Goal: Obtain resource: Obtain resource

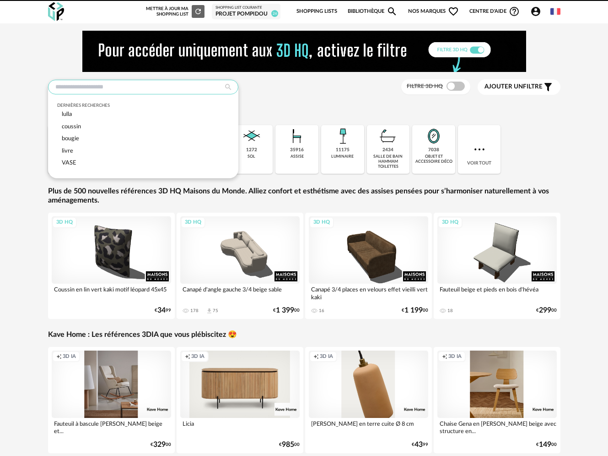
click at [78, 89] on input "text" at bounding box center [143, 87] width 190 height 15
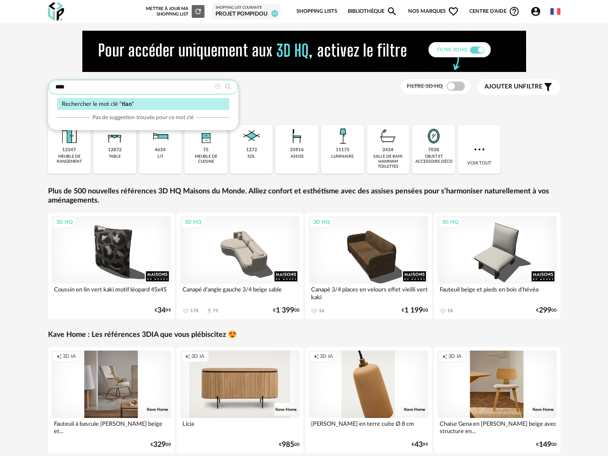
type input "****"
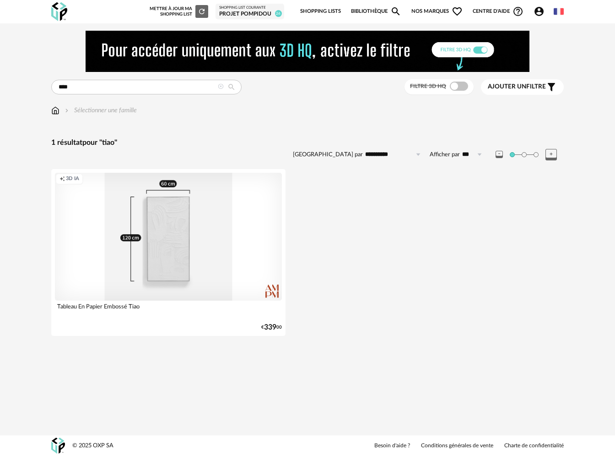
click at [179, 274] on div "Creation icon 3D IA" at bounding box center [168, 237] width 227 height 128
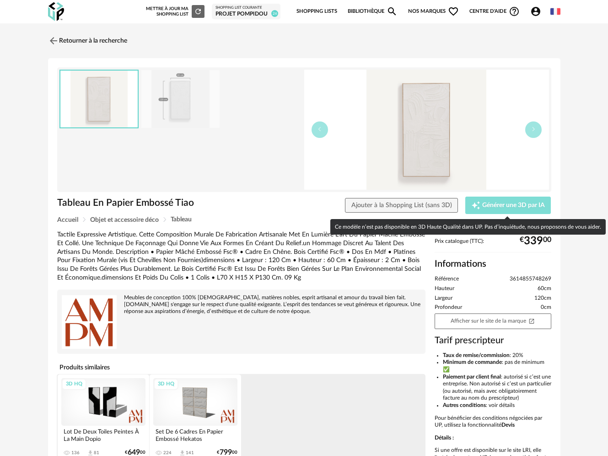
click at [515, 208] on span "Générer une 3D par IA" at bounding box center [514, 205] width 63 height 6
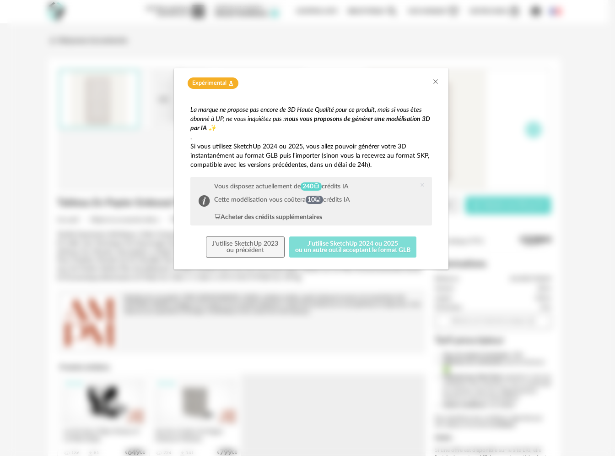
click at [325, 253] on button "J'utilise SketchUp 2024 ou 2025 ou un autre outil acceptant le format GLB" at bounding box center [353, 246] width 128 height 21
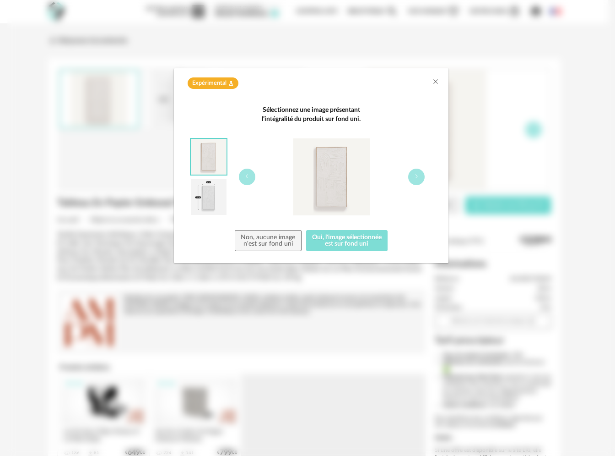
click at [331, 234] on button "Oui, l'image sélectionnée est sur fond uni" at bounding box center [347, 240] width 82 height 21
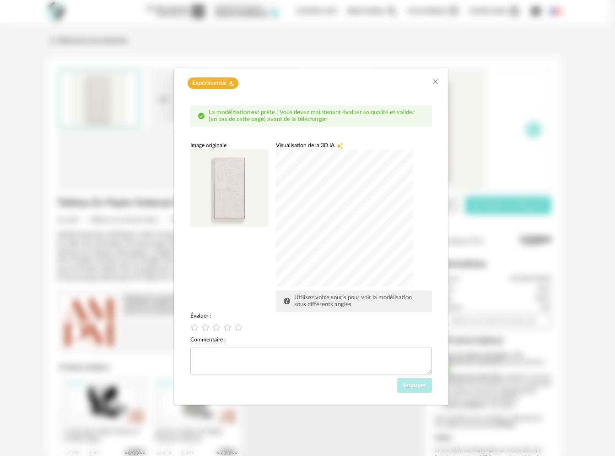
click at [337, 187] on div "dialog" at bounding box center [344, 217] width 137 height 137
click at [332, 212] on div "dialog" at bounding box center [344, 217] width 137 height 137
click at [206, 328] on icon "dialog" at bounding box center [206, 327] width 10 height 10
click at [409, 384] on span "Envoyer" at bounding box center [414, 385] width 23 height 6
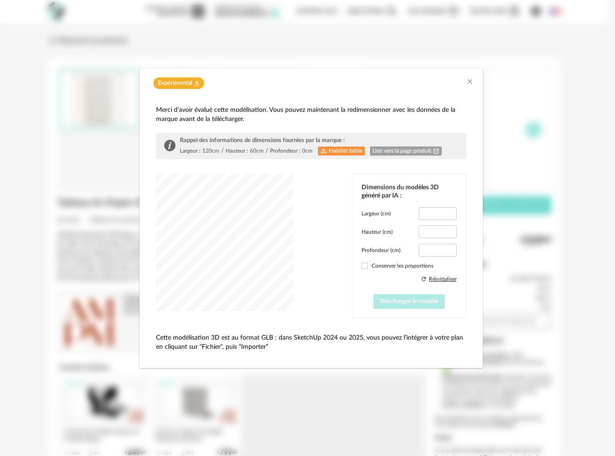
type input "****"
click at [423, 304] on span "Télécharger le modèle" at bounding box center [410, 301] width 60 height 6
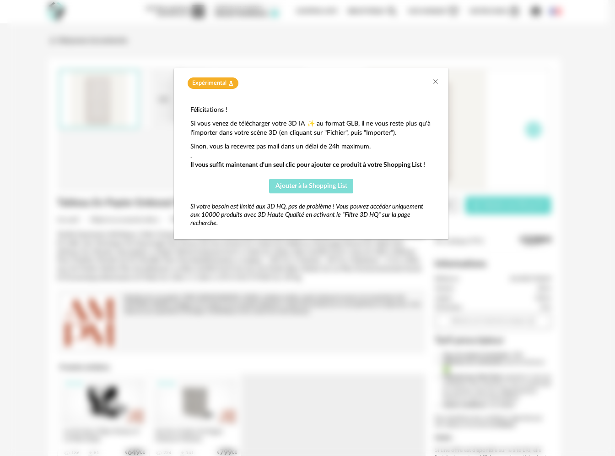
click at [315, 185] on span "Ajouter à la Shopping List" at bounding box center [312, 186] width 72 height 6
click at [440, 82] on div "Expérimental Flask icon" at bounding box center [311, 80] width 275 height 25
click at [300, 184] on span "Ajouter à la Shopping List" at bounding box center [312, 186] width 72 height 6
click at [436, 82] on icon "Close" at bounding box center [435, 81] width 7 height 7
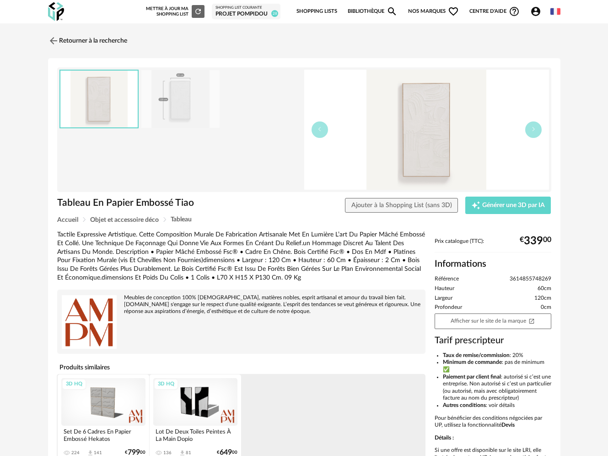
click at [532, 8] on icon "Account Circle icon" at bounding box center [536, 11] width 11 height 11
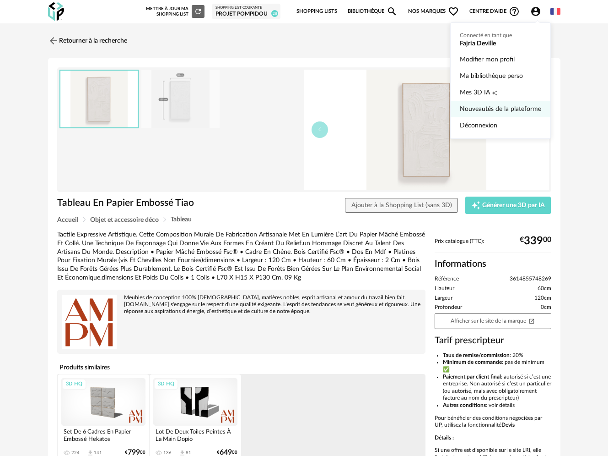
click at [481, 89] on span "Mes 3D IA" at bounding box center [475, 92] width 30 height 16
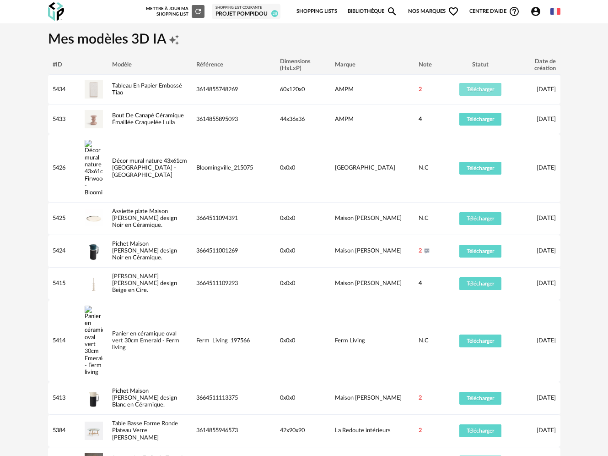
click at [480, 89] on span "Télécharger" at bounding box center [480, 89] width 27 height 5
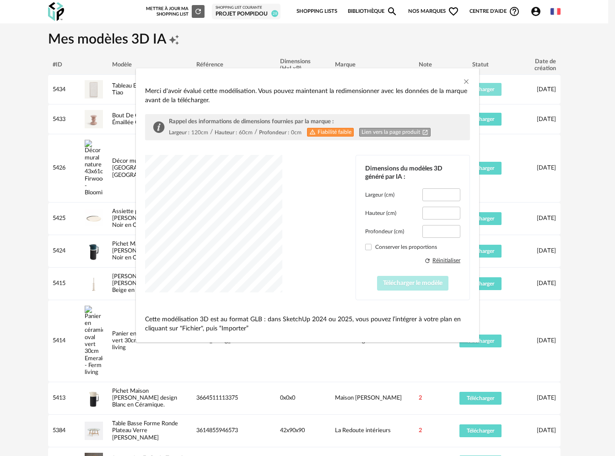
type input "****"
click at [434, 283] on span "Télécharger le modèle" at bounding box center [413, 283] width 60 height 6
